Goal: Information Seeking & Learning: Find specific fact

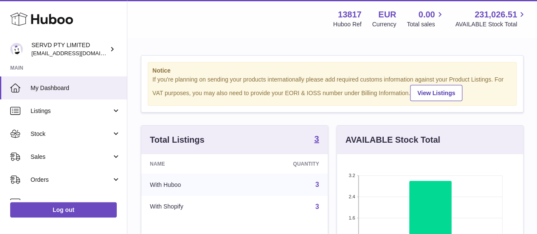
scroll to position [132, 186]
click at [314, 143] on strong "3" at bounding box center [316, 139] width 5 height 8
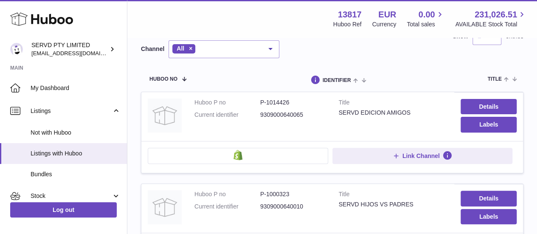
scroll to position [76, 0]
click at [283, 100] on dd "P-1014426" at bounding box center [293, 102] width 66 height 8
copy dd "1014426"
click at [276, 170] on td "Link Channel" at bounding box center [332, 156] width 382 height 32
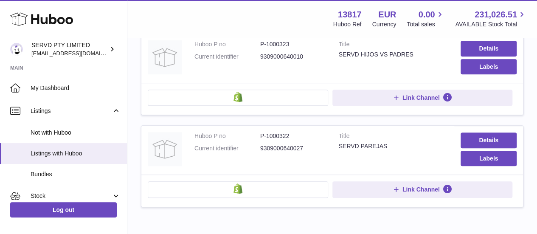
scroll to position [231, 0]
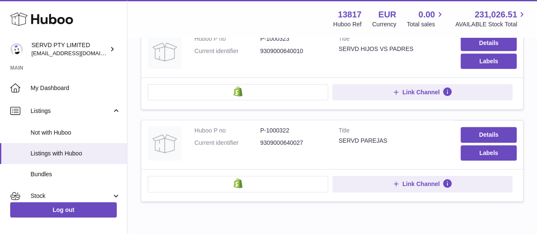
click at [288, 128] on dd "P-1000322" at bounding box center [293, 130] width 66 height 8
copy dd "1000322"
